Goal: Task Accomplishment & Management: Manage account settings

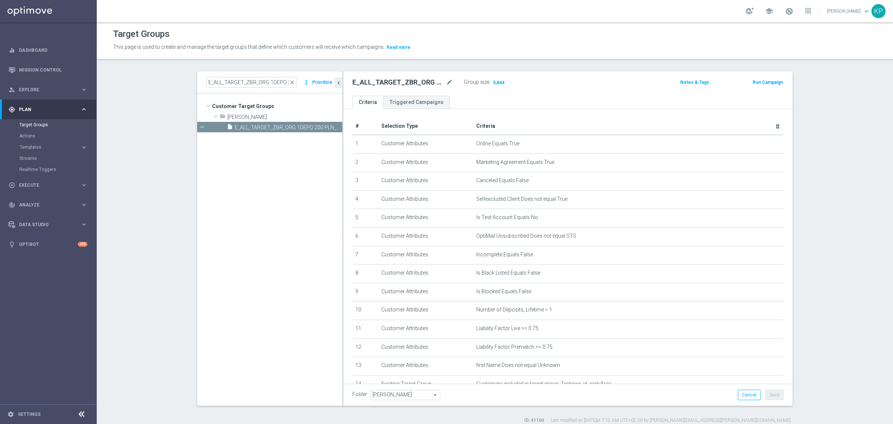
scroll to position [113, 0]
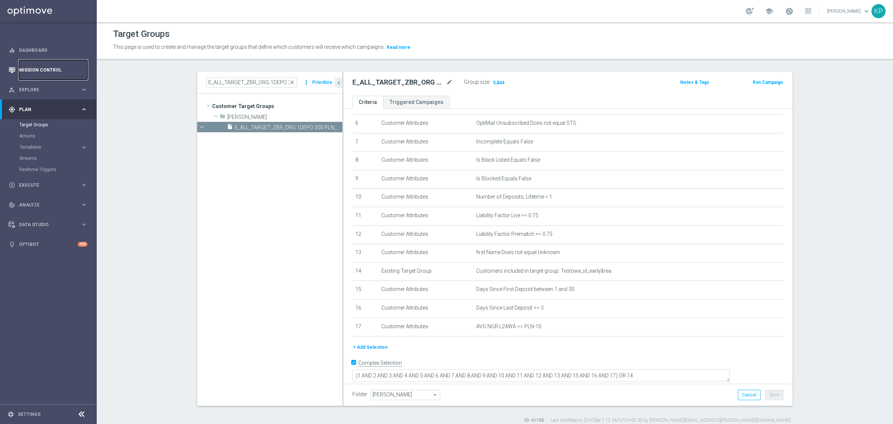
drag, startPoint x: 56, startPoint y: 63, endPoint x: 73, endPoint y: 63, distance: 17.5
click at [56, 63] on link "Mission Control" at bounding box center [53, 70] width 68 height 20
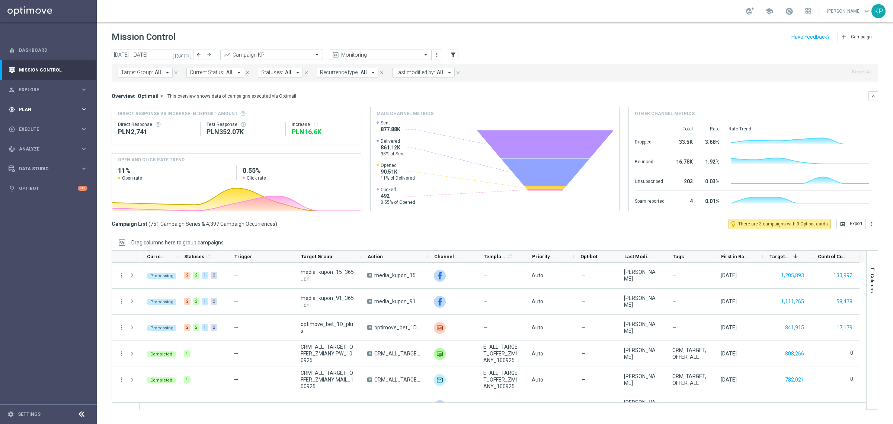
click at [60, 106] on div "gps_fixed Plan" at bounding box center [45, 109] width 72 height 7
click at [786, 9] on span at bounding box center [789, 11] width 8 height 8
click at [55, 124] on link "Target Groups" at bounding box center [48, 125] width 58 height 6
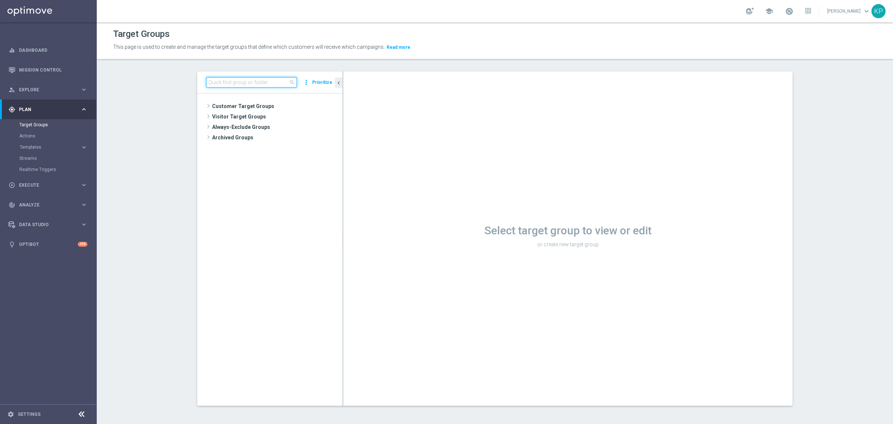
click at [248, 79] on input at bounding box center [251, 82] width 91 height 10
paste input "E_ALL_TARGET_ZBR_ORG 1DEPO 200 PLN_120925"
click at [246, 86] on input "E_ALL_TARGET_ZBR_ORG 1DEPO 200 PLN_120925" at bounding box center [251, 82] width 91 height 10
paste input
type input "1DEPO 200 PLN_120925"
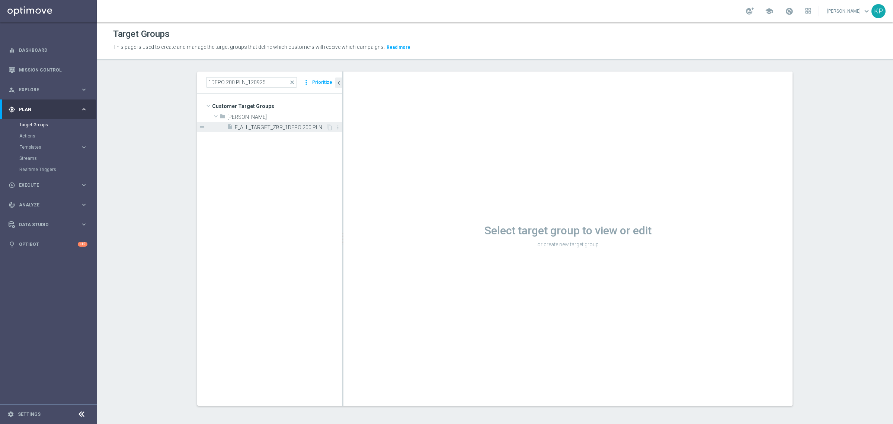
click at [263, 128] on span "E_ALL_TARGET_ZBR_1DEPO 200 PLN_120925" at bounding box center [280, 127] width 91 height 6
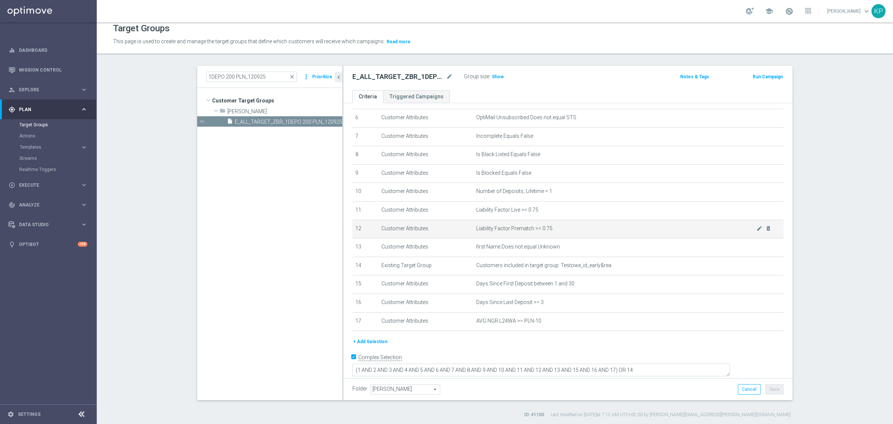
scroll to position [7, 0]
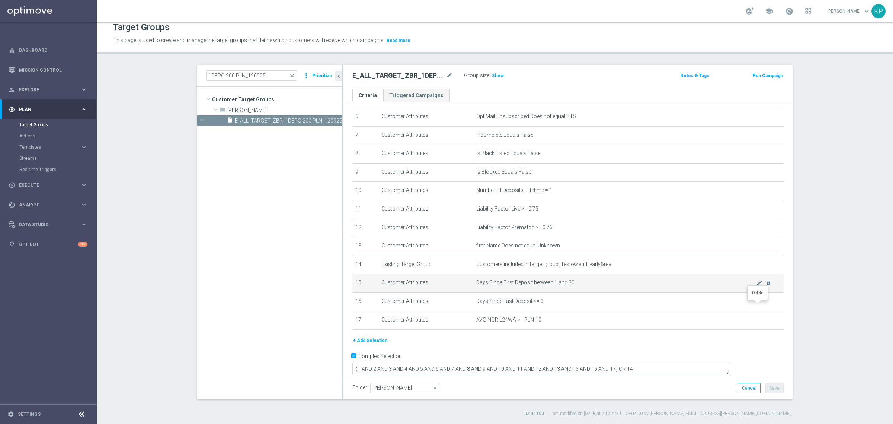
drag, startPoint x: 758, startPoint y: 305, endPoint x: 734, endPoint y: 312, distance: 25.1
click at [0, 0] on icon "delete_forever" at bounding box center [0, 0] width 0 height 0
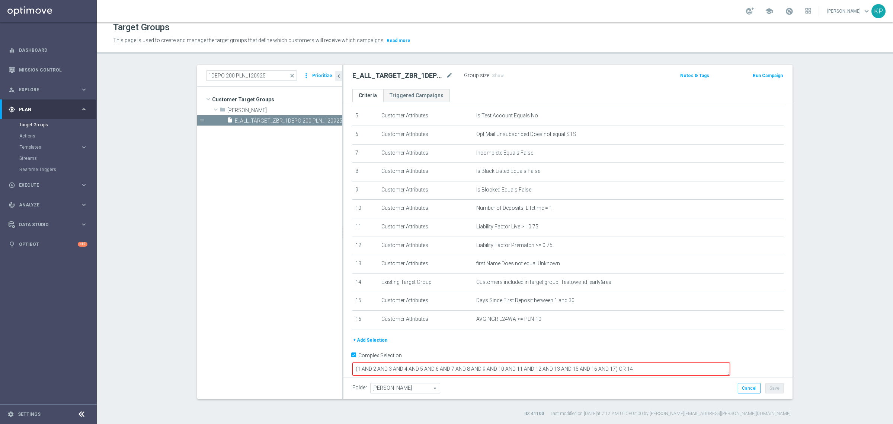
click at [668, 362] on textarea "(1 AND 2 AND 3 AND 4 AND 5 AND 6 AND 7 AND 8 AND 9 AND 10 AND 11 AND 12 AND 13 …" at bounding box center [541, 368] width 378 height 13
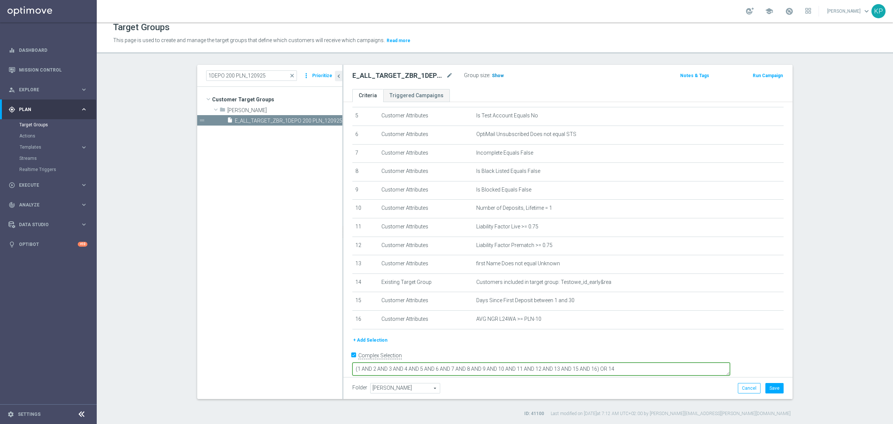
type textarea "(1 AND 2 AND 3 AND 4 AND 5 AND 6 AND 7 AND 8 AND 9 AND 10 AND 11 AND 12 AND 13 …"
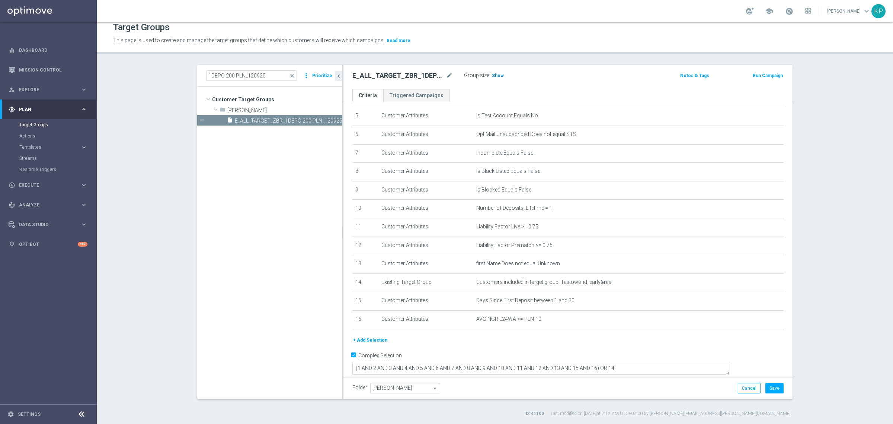
click at [499, 75] on h3 "Show" at bounding box center [497, 75] width 13 height 8
click at [497, 94] on ul "Criteria Triggered Campaigns" at bounding box center [568, 95] width 449 height 13
click at [775, 387] on button "Save" at bounding box center [775, 388] width 18 height 10
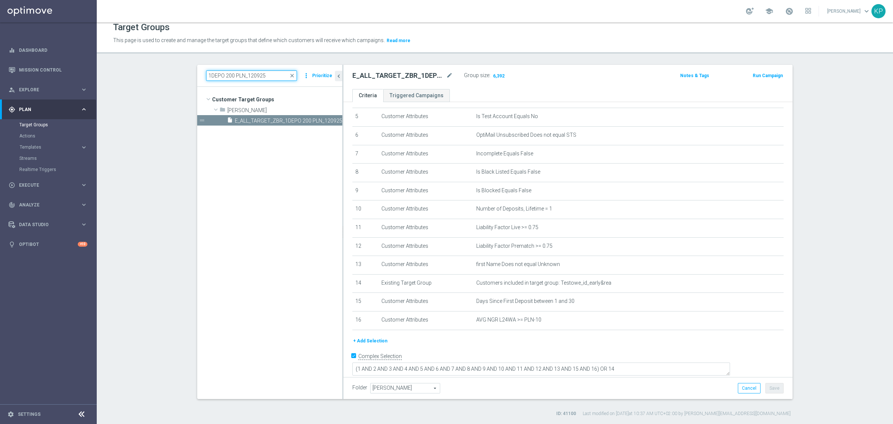
click at [234, 77] on input "1DEPO 200 PLN_120925" at bounding box center [251, 75] width 91 height 10
paste input "2"
type input "2DEPO 200 PLN_120925"
click at [250, 119] on span "E_ALL_TARGET_ZBR_2DEPO 200 PLN_120925" at bounding box center [280, 121] width 91 height 6
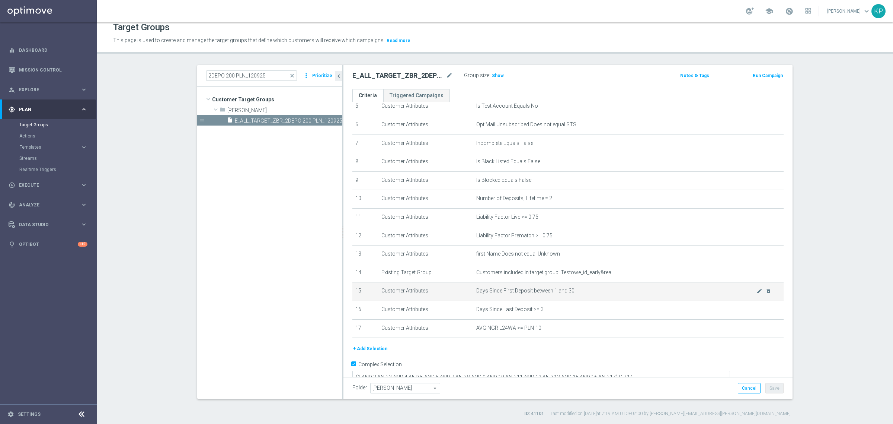
scroll to position [113, 0]
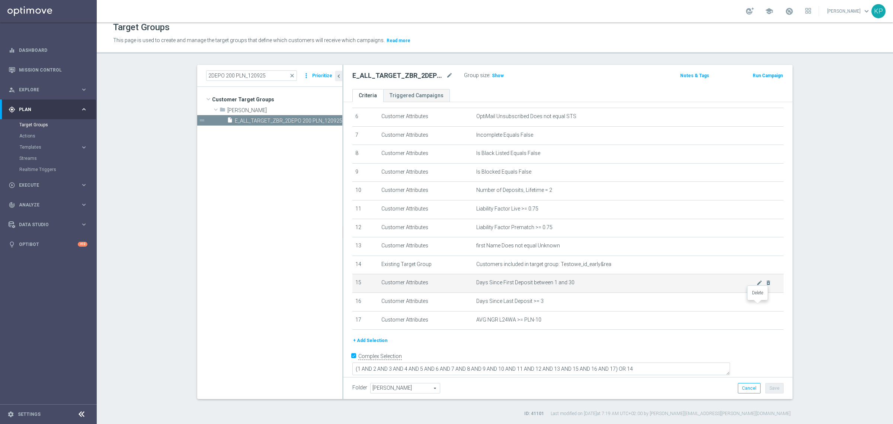
click at [0, 0] on icon "delete_forever" at bounding box center [0, 0] width 0 height 0
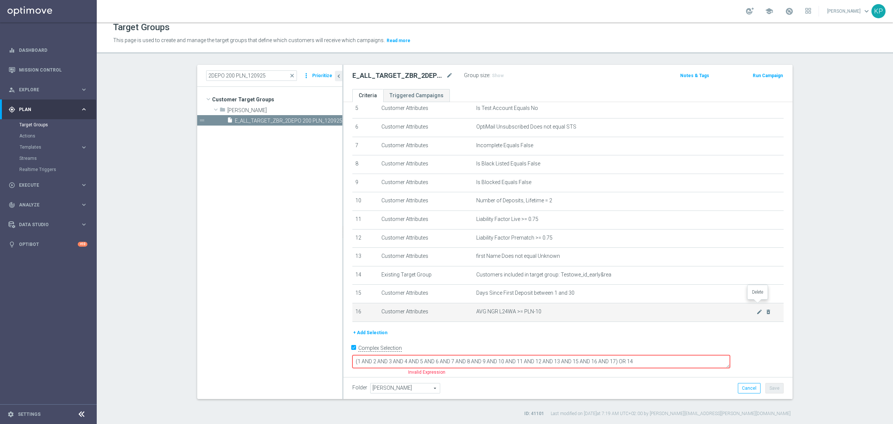
scroll to position [95, 0]
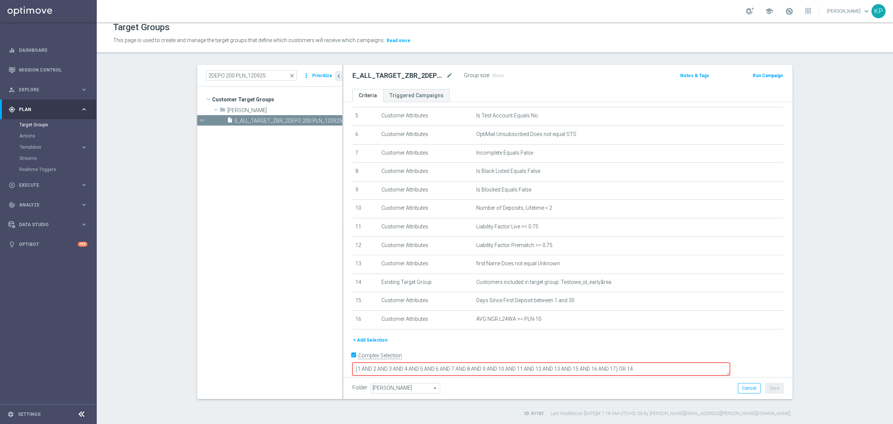
click at [669, 362] on textarea "(1 AND 2 AND 3 AND 4 AND 5 AND 6 AND 7 AND 8 AND 9 AND 10 AND 11 AND 12 AND 13 …" at bounding box center [541, 368] width 378 height 13
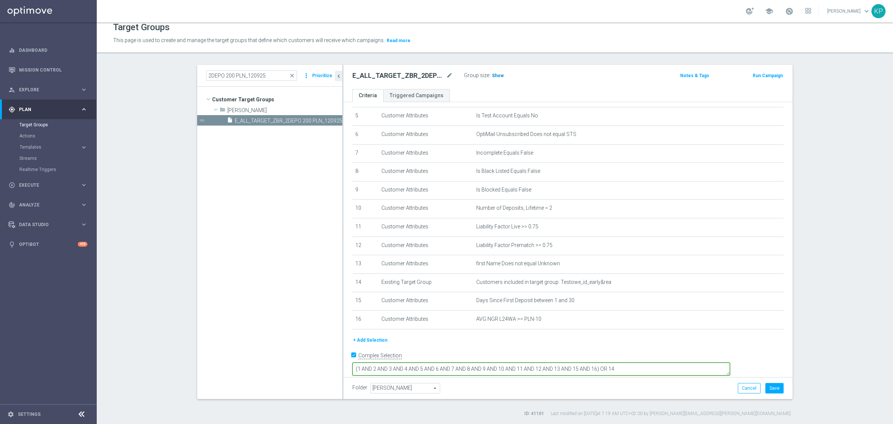
type textarea "(1 AND 2 AND 3 AND 4 AND 5 AND 6 AND 7 AND 8 AND 9 AND 10 AND 11 AND 12 AND 13 …"
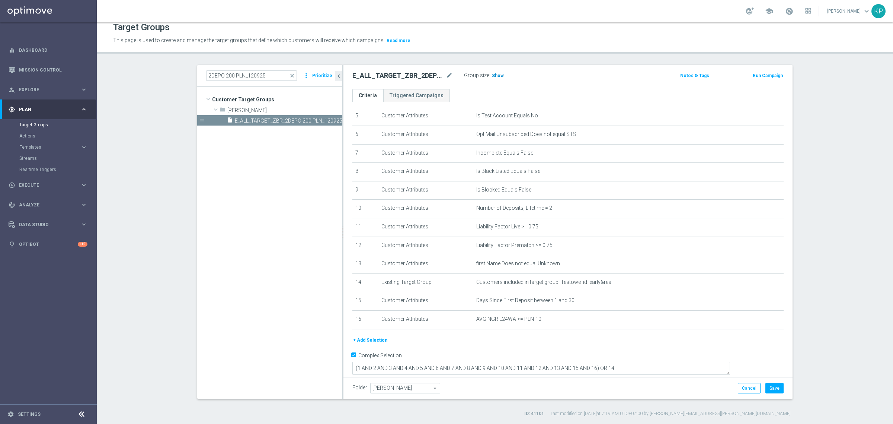
click at [492, 77] on span "Show" at bounding box center [498, 75] width 12 height 5
click at [505, 92] on ul "Criteria Triggered Campaigns" at bounding box center [568, 95] width 449 height 13
click at [769, 387] on button "Save" at bounding box center [775, 388] width 18 height 10
click at [250, 80] on input "2DEPO 200 PLN_120925" at bounding box center [251, 75] width 91 height 10
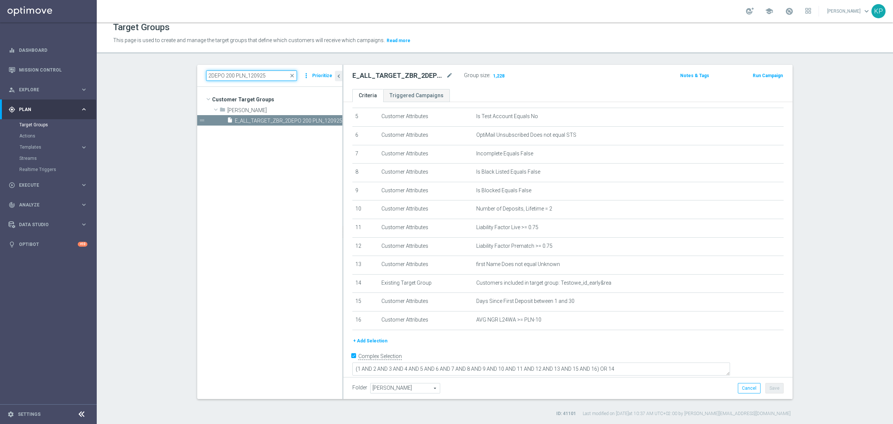
paste input "3"
type input "3DEPO 200 PLN_120925"
click at [264, 121] on span "E_ALL_TARGET_ZBR_3DEPO 200 PLN_120925" at bounding box center [280, 121] width 91 height 6
click at [491, 77] on h3 "Show" at bounding box center [497, 75] width 13 height 8
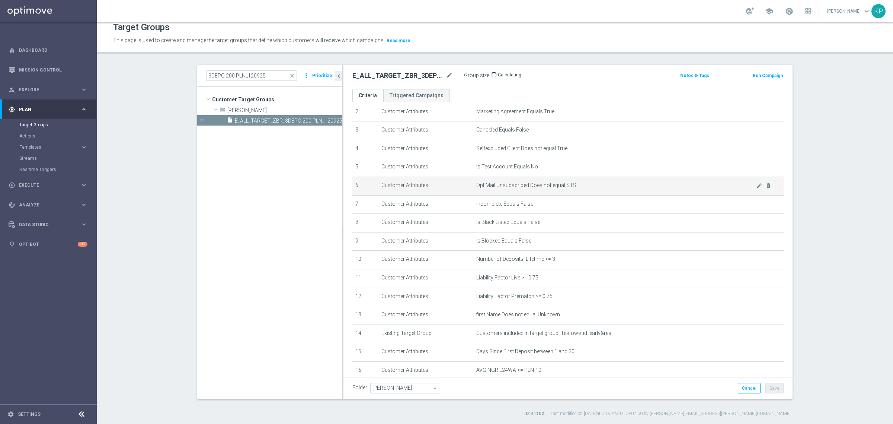
scroll to position [94, 0]
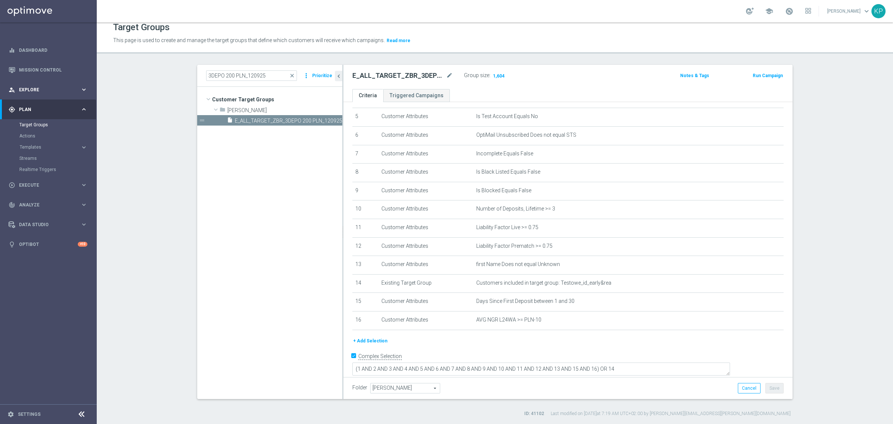
click at [57, 90] on span "Explore" at bounding box center [49, 89] width 61 height 4
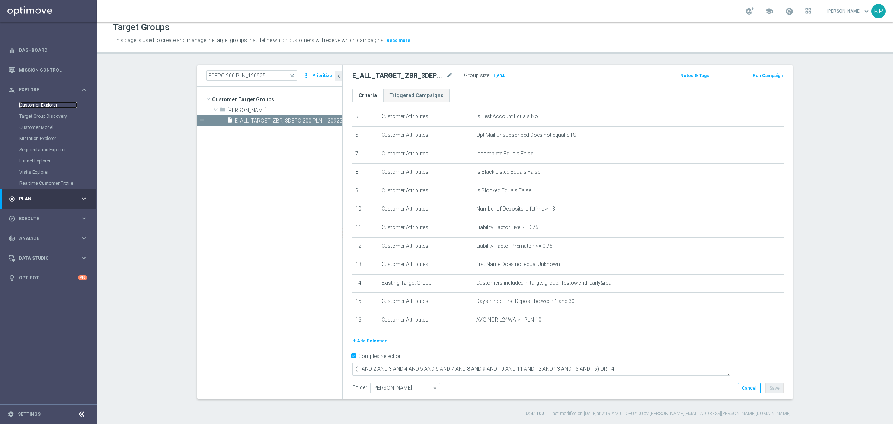
click at [52, 106] on link "Customer Explorer" at bounding box center [48, 105] width 58 height 6
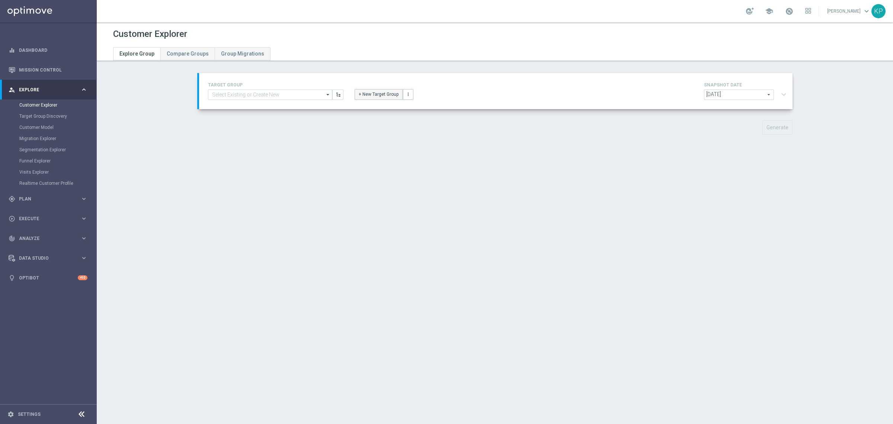
click at [376, 92] on button "+ New Target Group" at bounding box center [379, 94] width 48 height 10
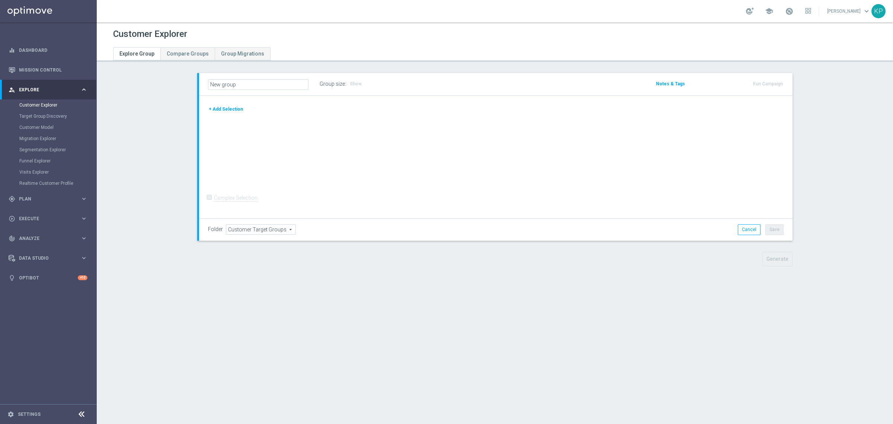
click at [231, 109] on button "+ Add Selection" at bounding box center [226, 109] width 36 height 8
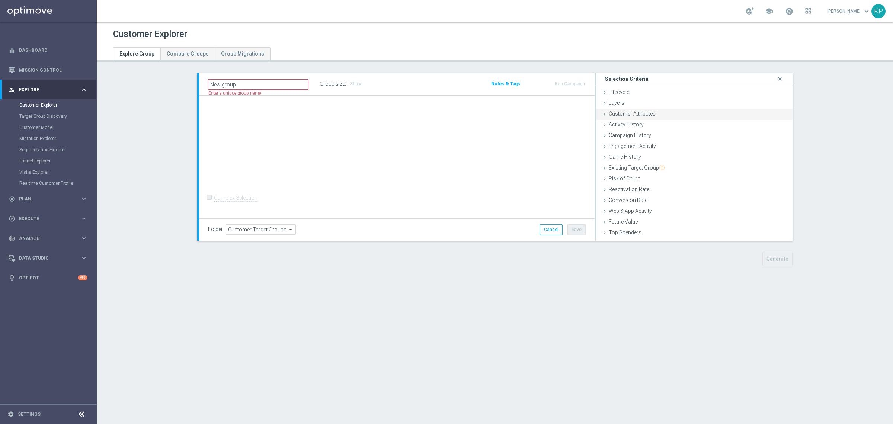
click at [651, 112] on span "Customer Attributes" at bounding box center [632, 114] width 47 height 6
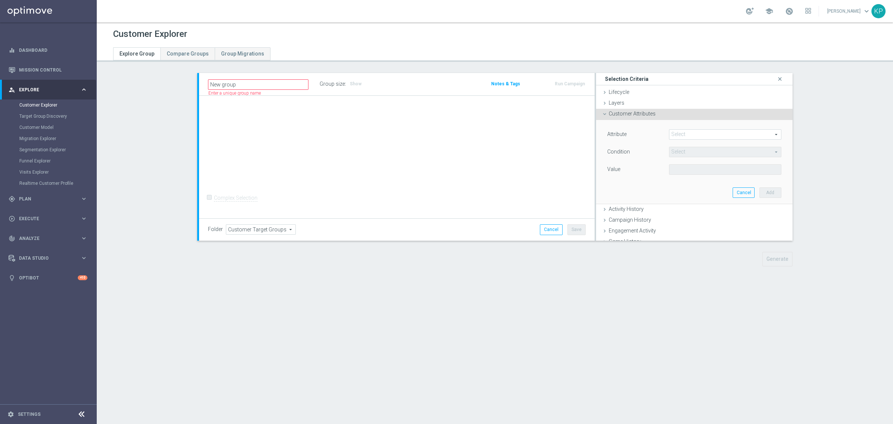
click at [696, 130] on span at bounding box center [726, 135] width 112 height 10
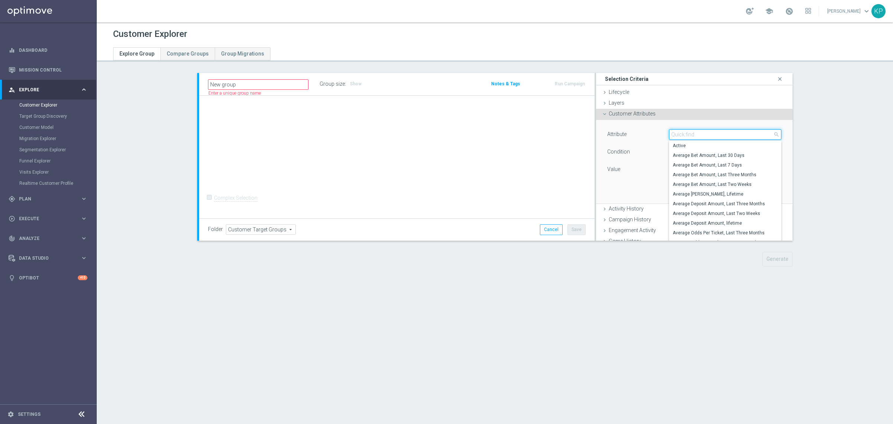
click at [696, 129] on input "search" at bounding box center [725, 134] width 112 height 10
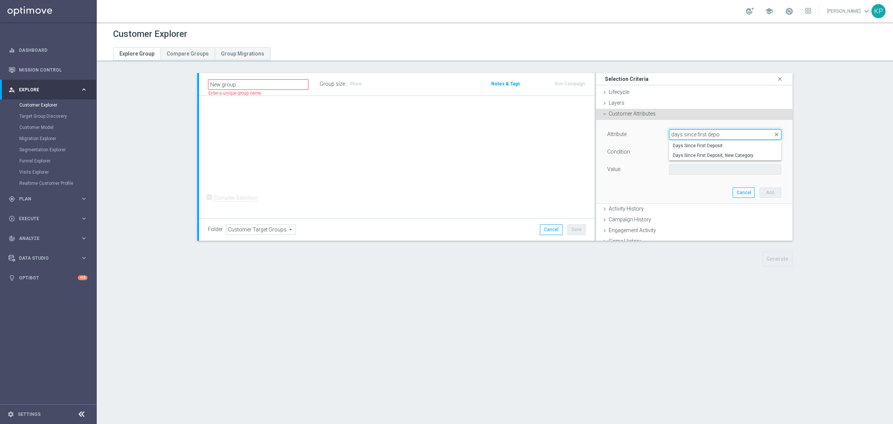
type input "days since first depo"
click at [698, 148] on span "Days Since First Deposit" at bounding box center [725, 146] width 105 height 6
type input "Days Since First Deposit"
click at [685, 152] on span "=" at bounding box center [726, 152] width 112 height 10
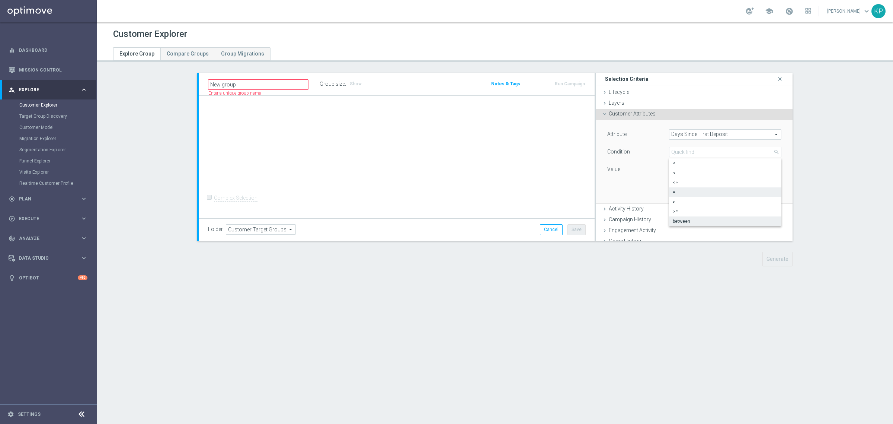
click at [682, 218] on span "between" at bounding box center [725, 221] width 105 height 6
type input "between"
click at [679, 168] on input "number" at bounding box center [694, 169] width 51 height 10
type input "1"
click at [679, 183] on input "number" at bounding box center [694, 187] width 51 height 10
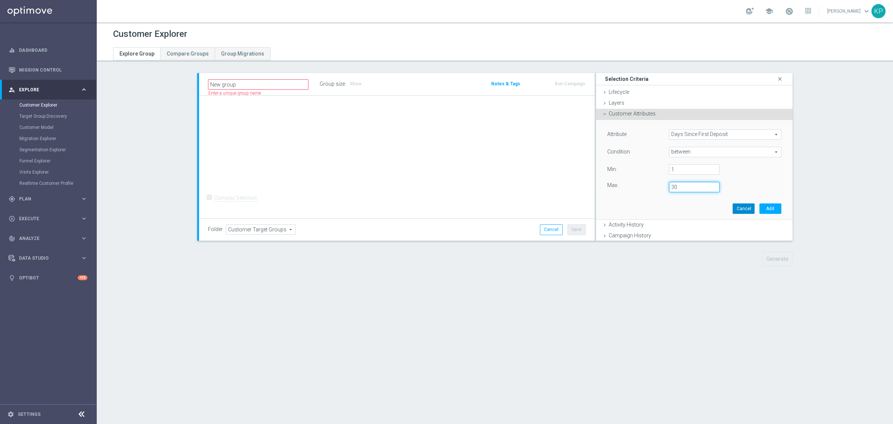
type input "30"
click at [760, 206] on button "Add" at bounding box center [771, 208] width 22 height 10
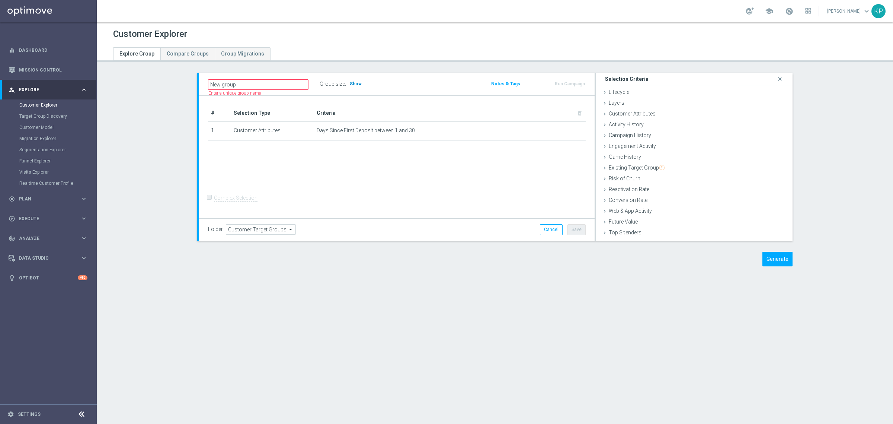
click at [350, 84] on span "Show" at bounding box center [356, 83] width 12 height 5
click at [364, 102] on div "# Selection Type Criteria delete_forever 1 Customer Attributes Days Since First…" at bounding box center [397, 157] width 396 height 123
click at [360, 98] on div "# Selection Type Criteria delete_forever 1 Customer Attributes Days Since First…" at bounding box center [397, 157] width 396 height 123
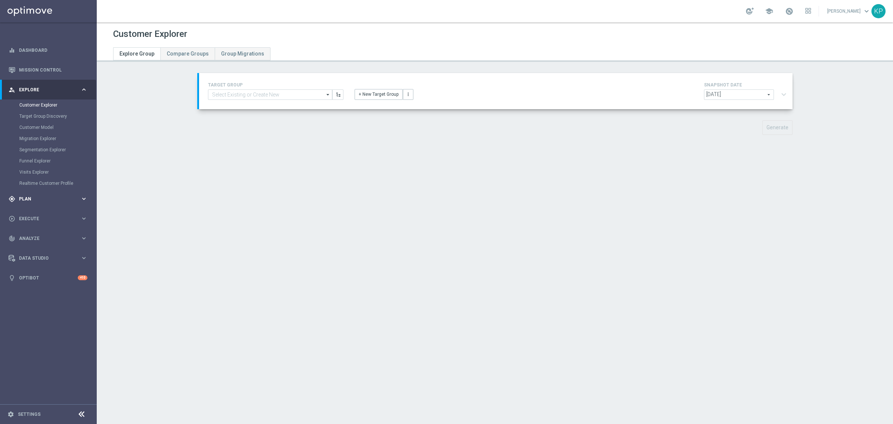
click at [43, 192] on div "gps_fixed Plan keyboard_arrow_right" at bounding box center [48, 199] width 96 height 20
click at [52, 125] on link "Target Groups" at bounding box center [48, 125] width 58 height 6
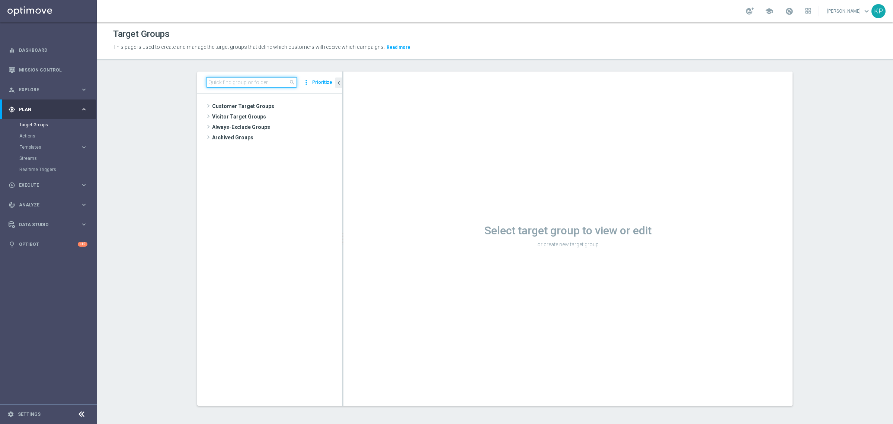
click at [264, 86] on input at bounding box center [251, 82] width 91 height 10
paste input "E_ALL_TARGET_OFFER_NONORG_PLANSZA_120925"
type input "E_ALL_TARGET_OFFER_NONORG_PLANSZA_1209"
click at [272, 133] on tree-viewport "Customer Target Groups library_add create_new_folder folder" at bounding box center [269, 249] width 145 height 312
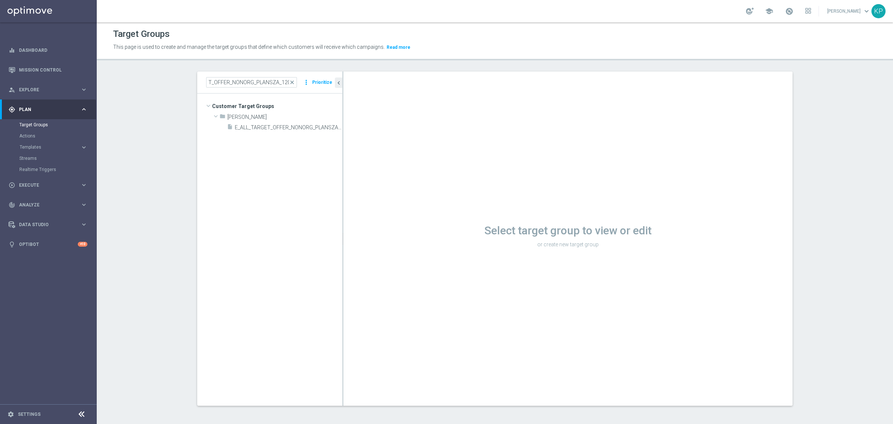
scroll to position [0, 0]
click at [272, 129] on span "E_ALL_TARGET_OFFER_NONORG_PLANSZA_120925" at bounding box center [280, 127] width 91 height 6
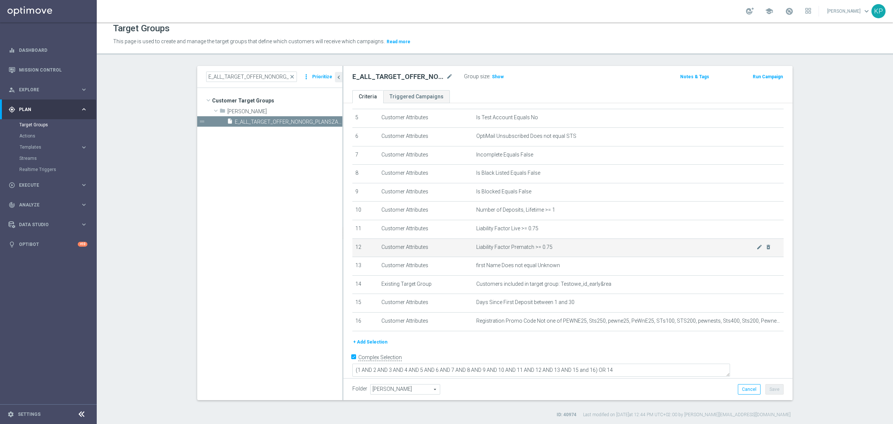
scroll to position [7, 0]
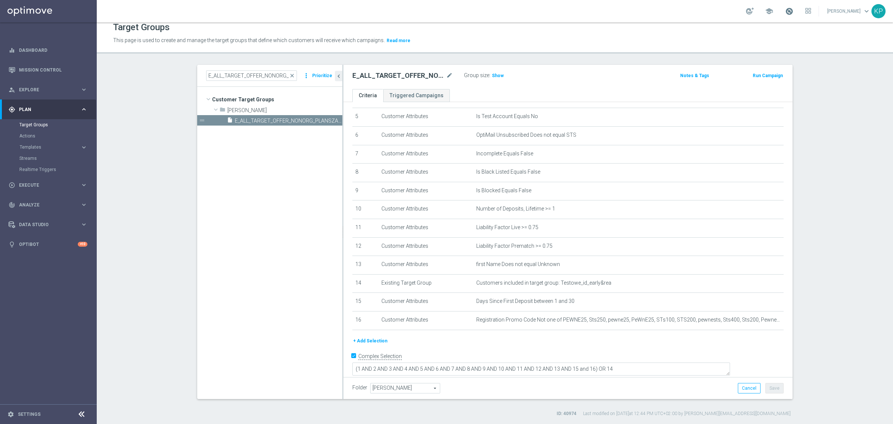
click at [788, 10] on span at bounding box center [789, 11] width 8 height 8
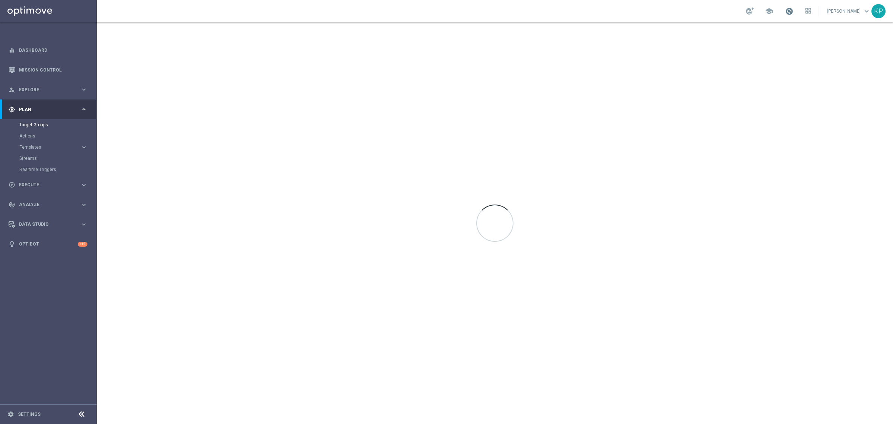
click at [788, 9] on span at bounding box center [789, 11] width 8 height 8
click at [788, 10] on span at bounding box center [789, 11] width 8 height 8
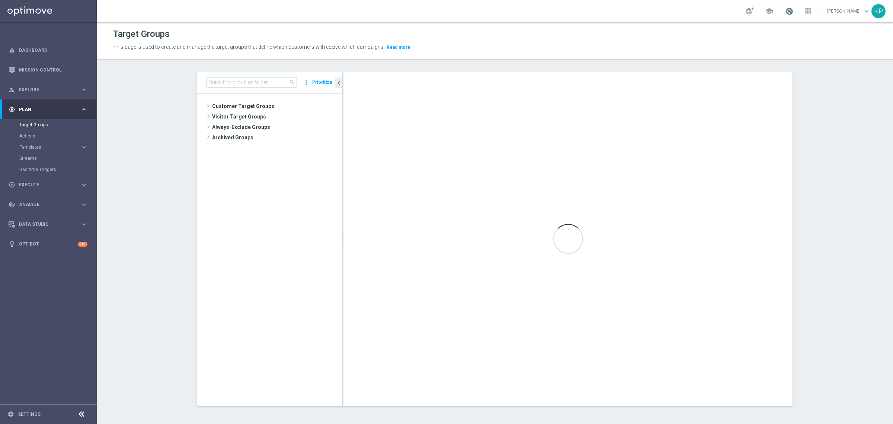
click at [788, 12] on span at bounding box center [789, 11] width 8 height 8
click at [612, 14] on div "school [PERSON_NAME] keyboard_arrow_down KP" at bounding box center [495, 11] width 797 height 22
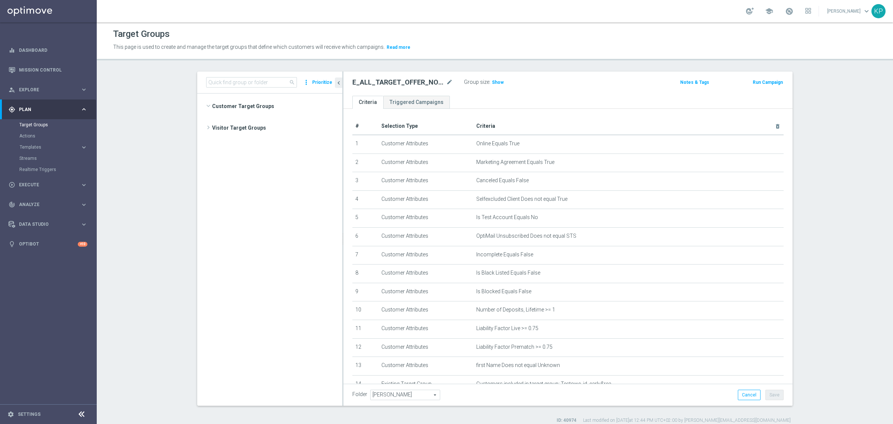
scroll to position [425, 0]
